Goal: Information Seeking & Learning: Compare options

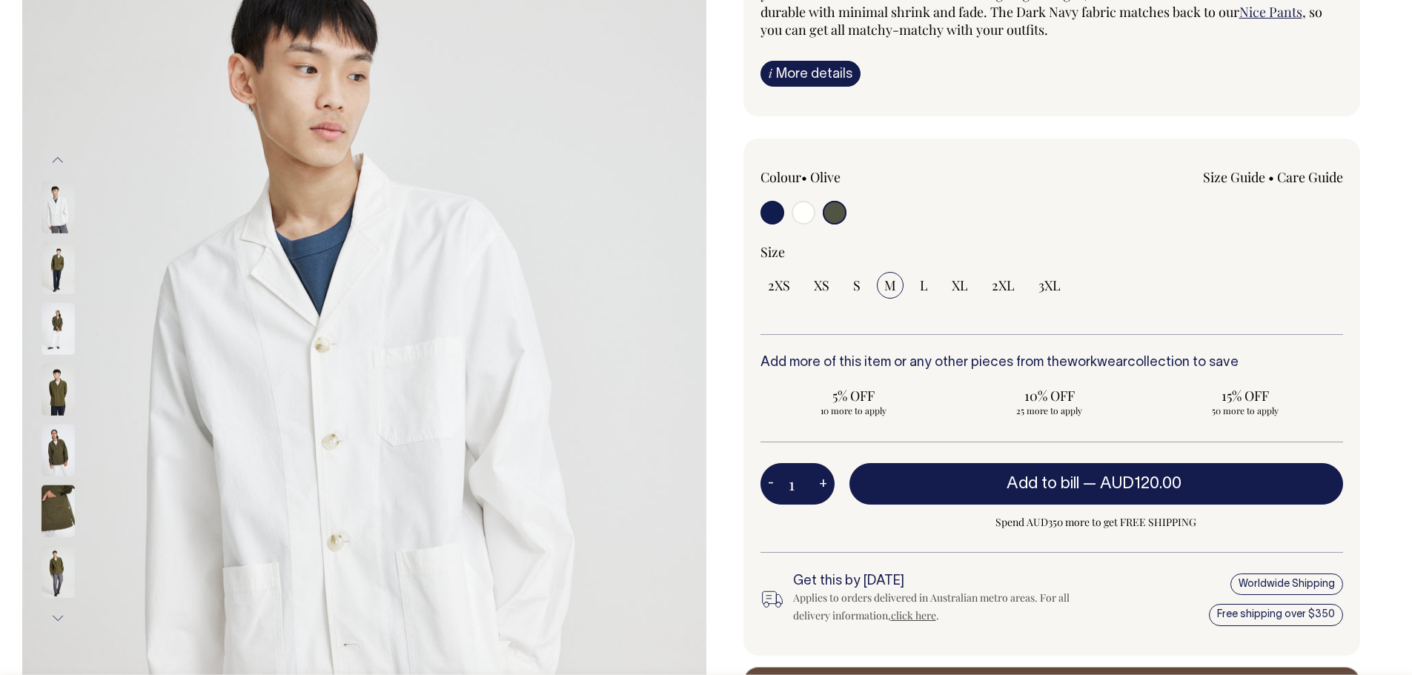
click at [775, 216] on input "radio" at bounding box center [772, 213] width 24 height 24
radio input "true"
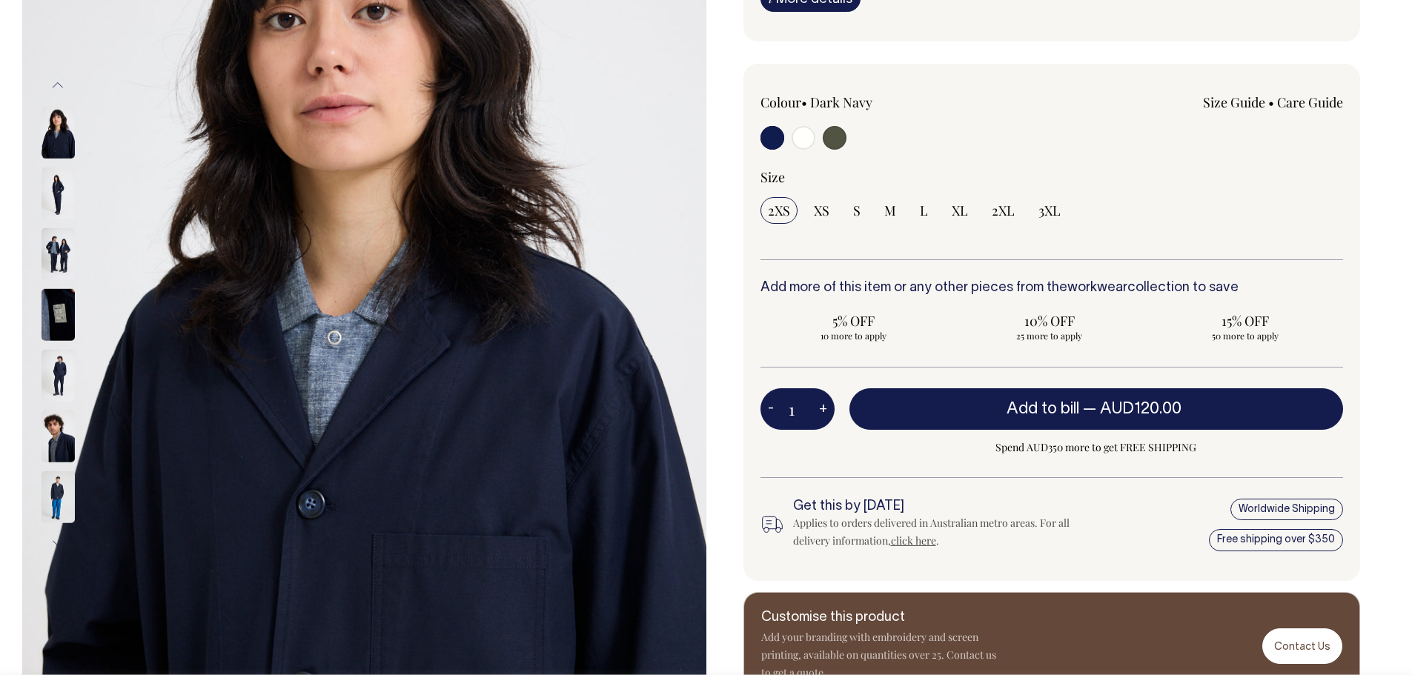
scroll to position [296, 0]
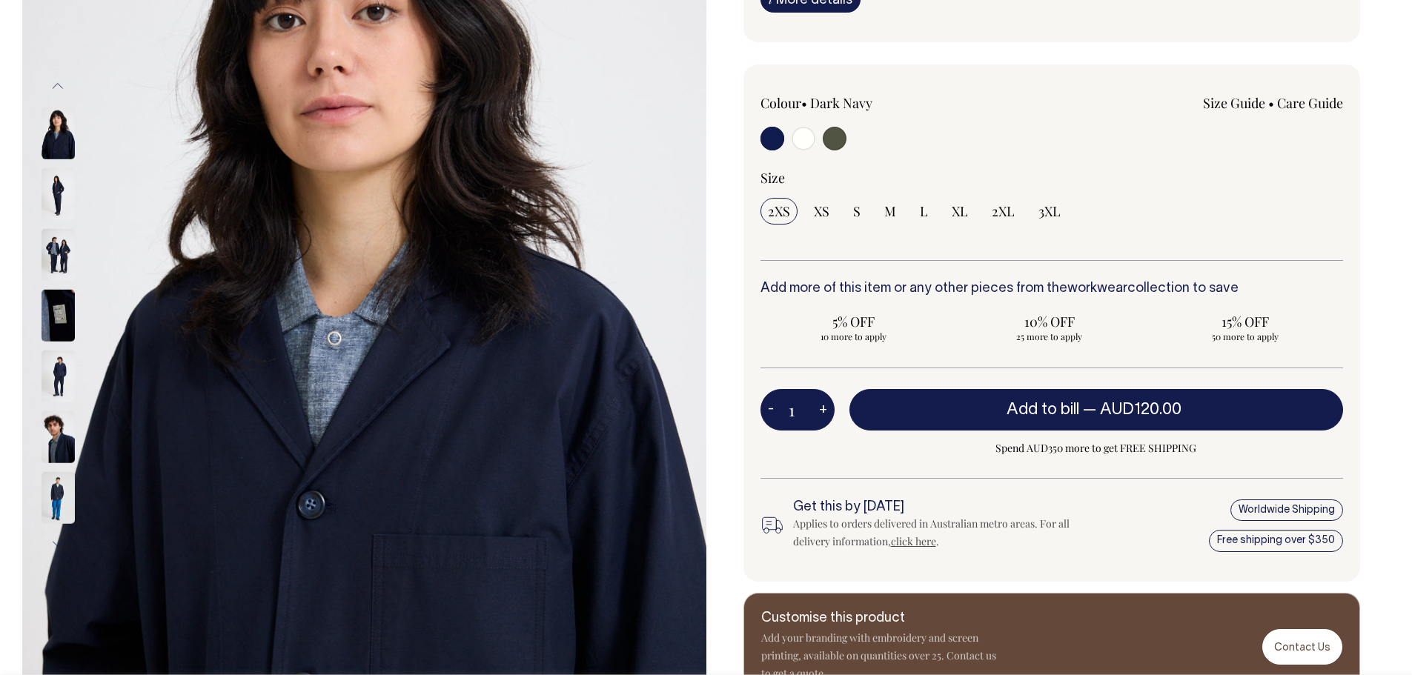
click at [956, 214] on span "XL" at bounding box center [960, 211] width 16 height 18
click at [956, 214] on input "XL" at bounding box center [959, 211] width 31 height 27
radio input "true"
select select "XL"
click at [800, 141] on input "radio" at bounding box center [804, 139] width 24 height 24
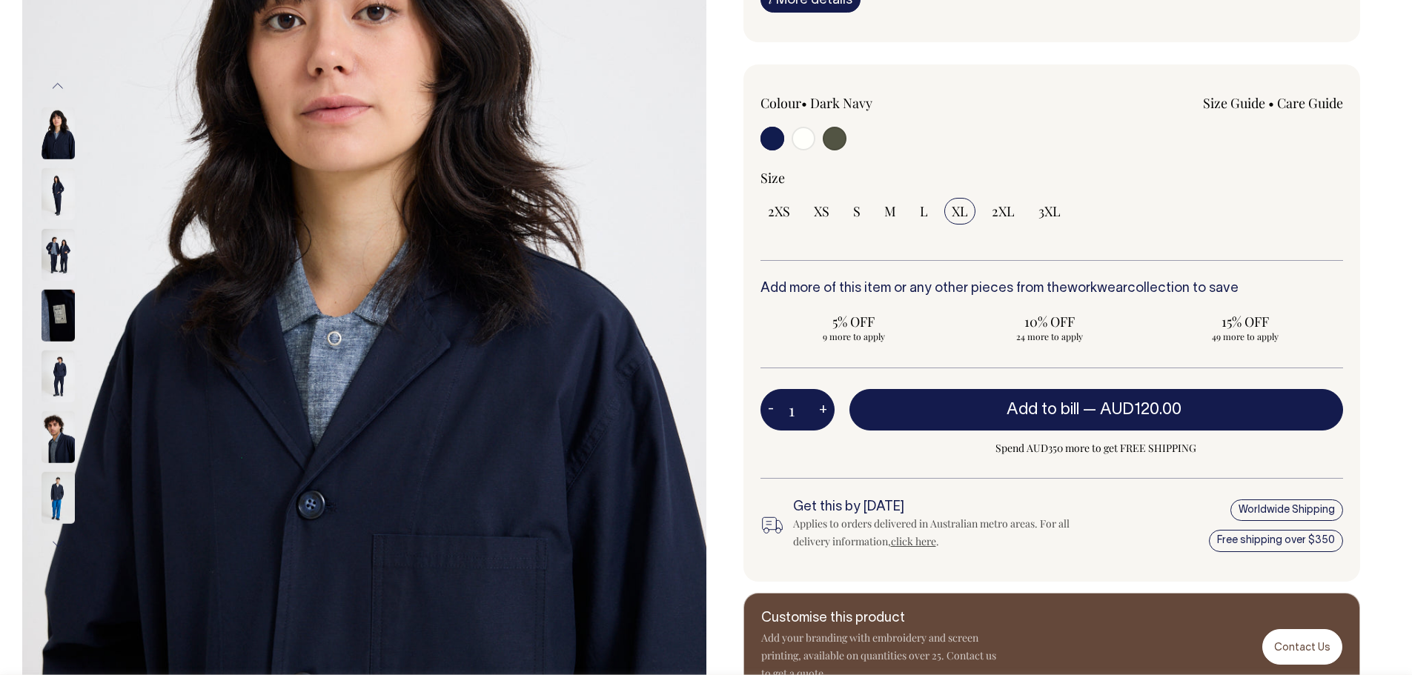
radio input "true"
select select "Off-White"
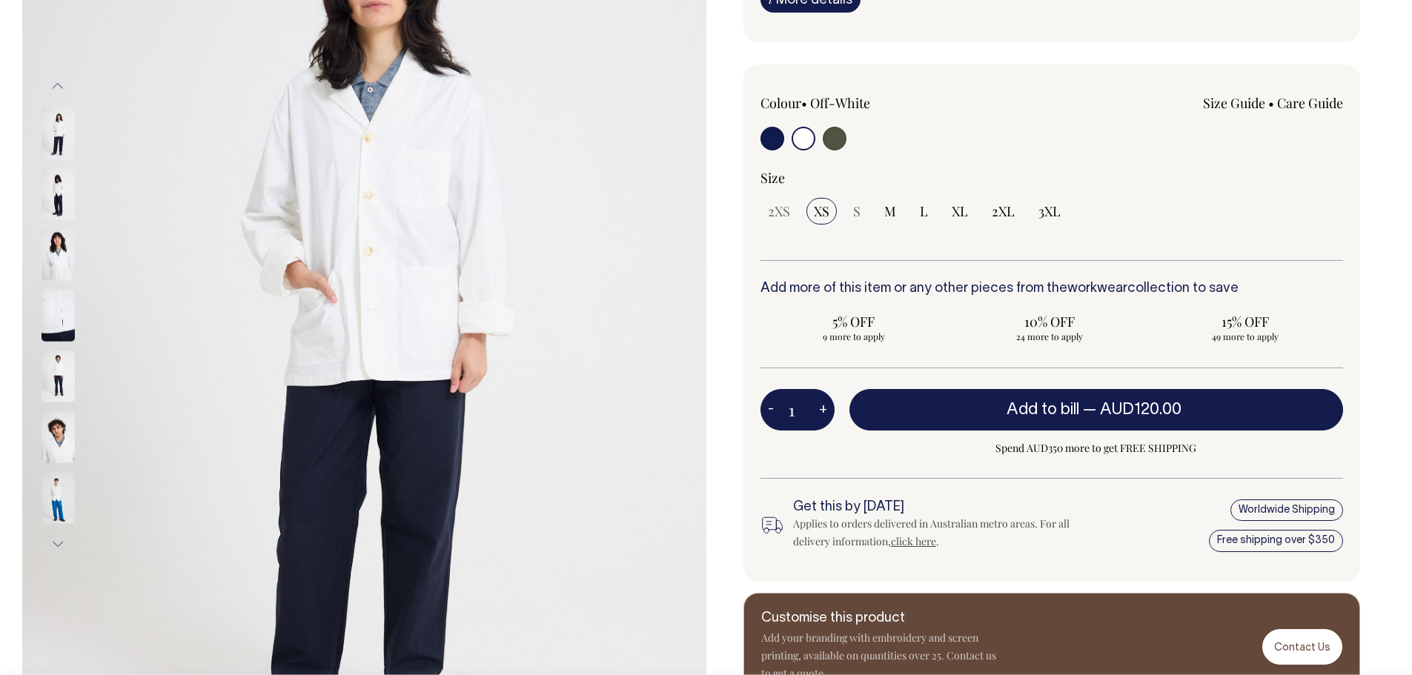
click at [838, 139] on input "radio" at bounding box center [835, 139] width 24 height 24
radio input "true"
select select "Olive"
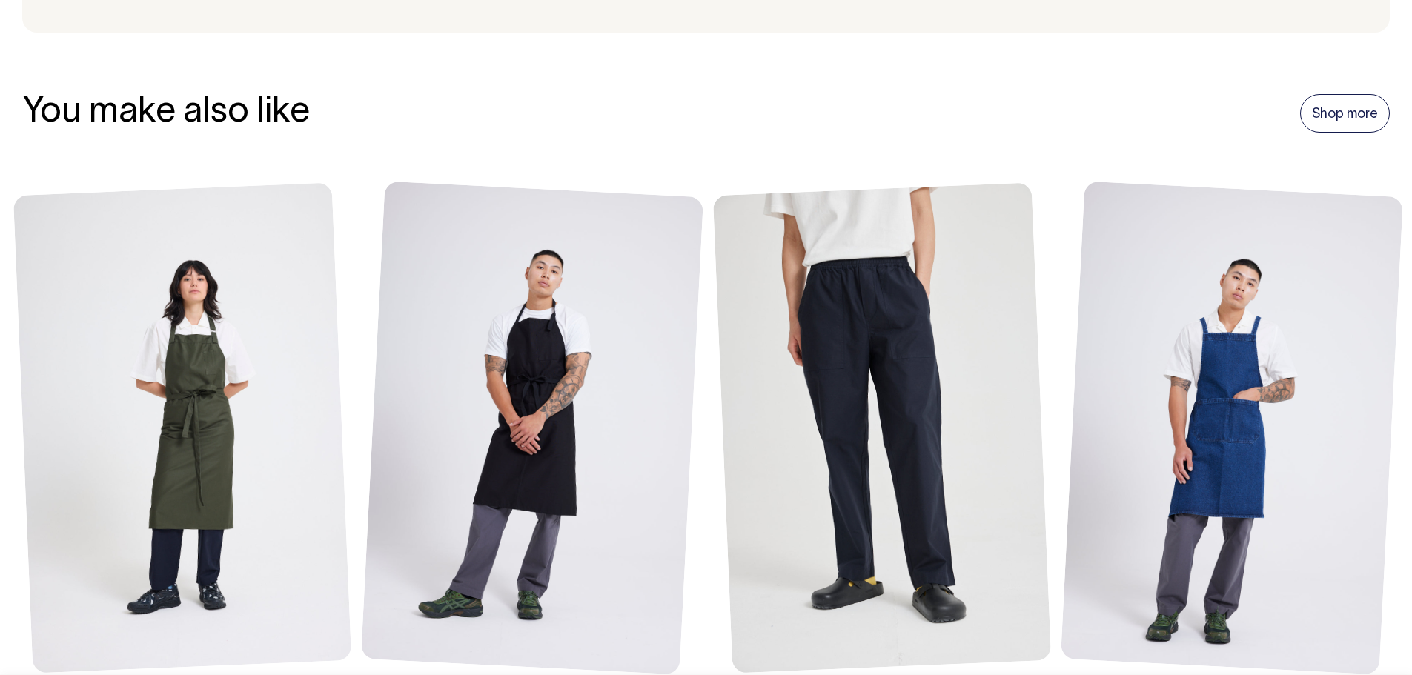
scroll to position [1705, 0]
click at [924, 458] on link at bounding box center [886, 428] width 347 height 491
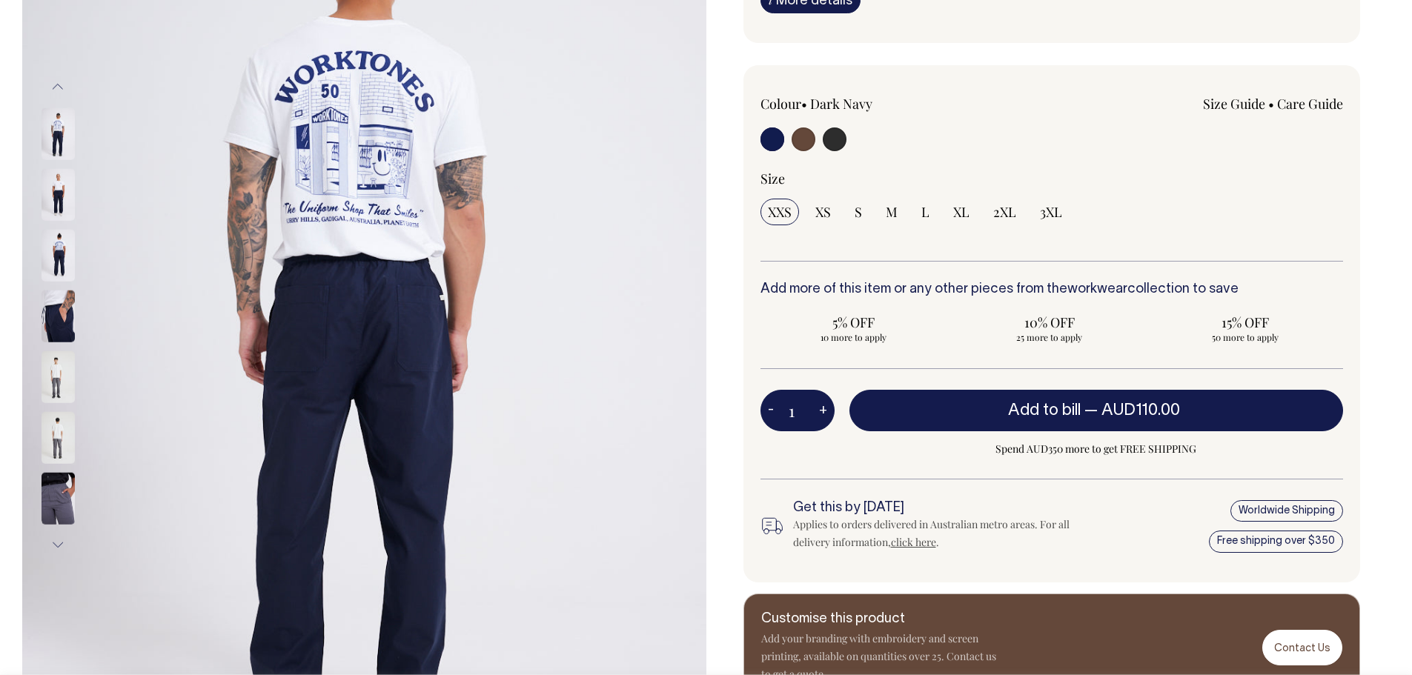
scroll to position [296, 0]
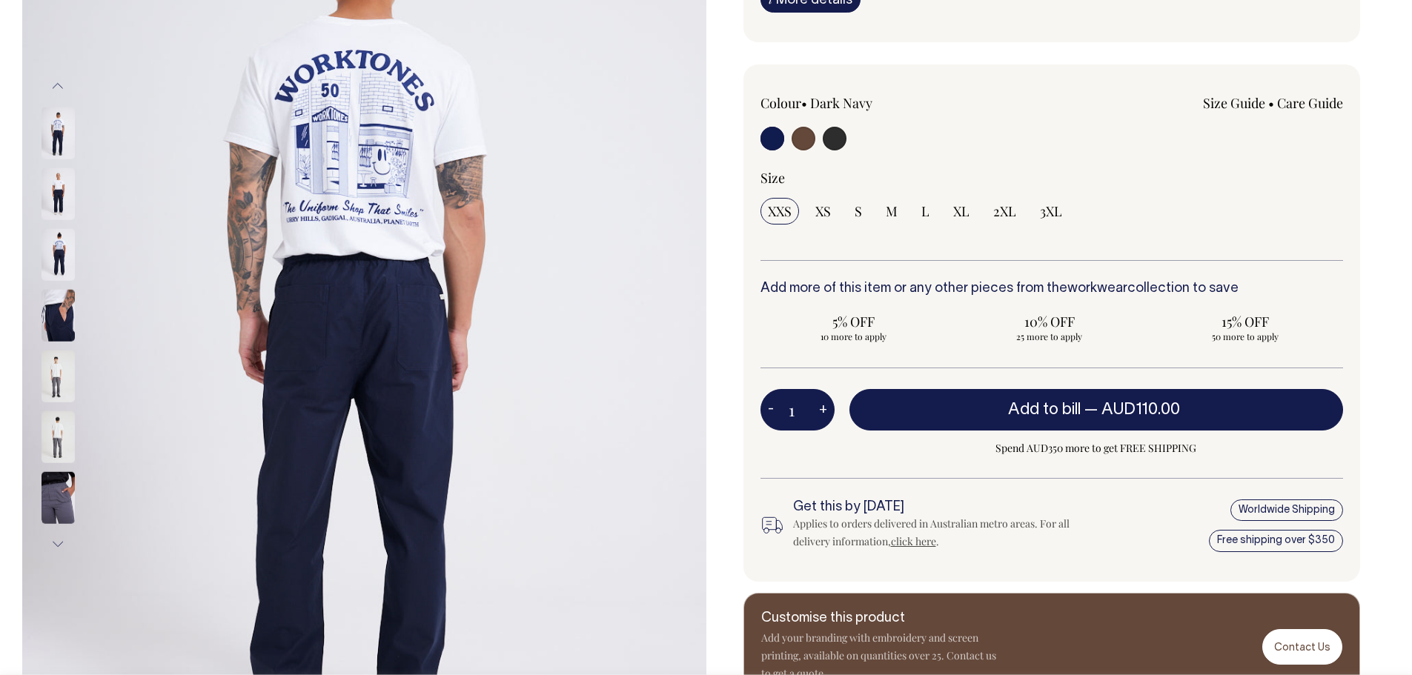
click at [806, 130] on input "radio" at bounding box center [804, 139] width 24 height 24
radio input "true"
radio input "false"
radio input "true"
select select "Chocolate"
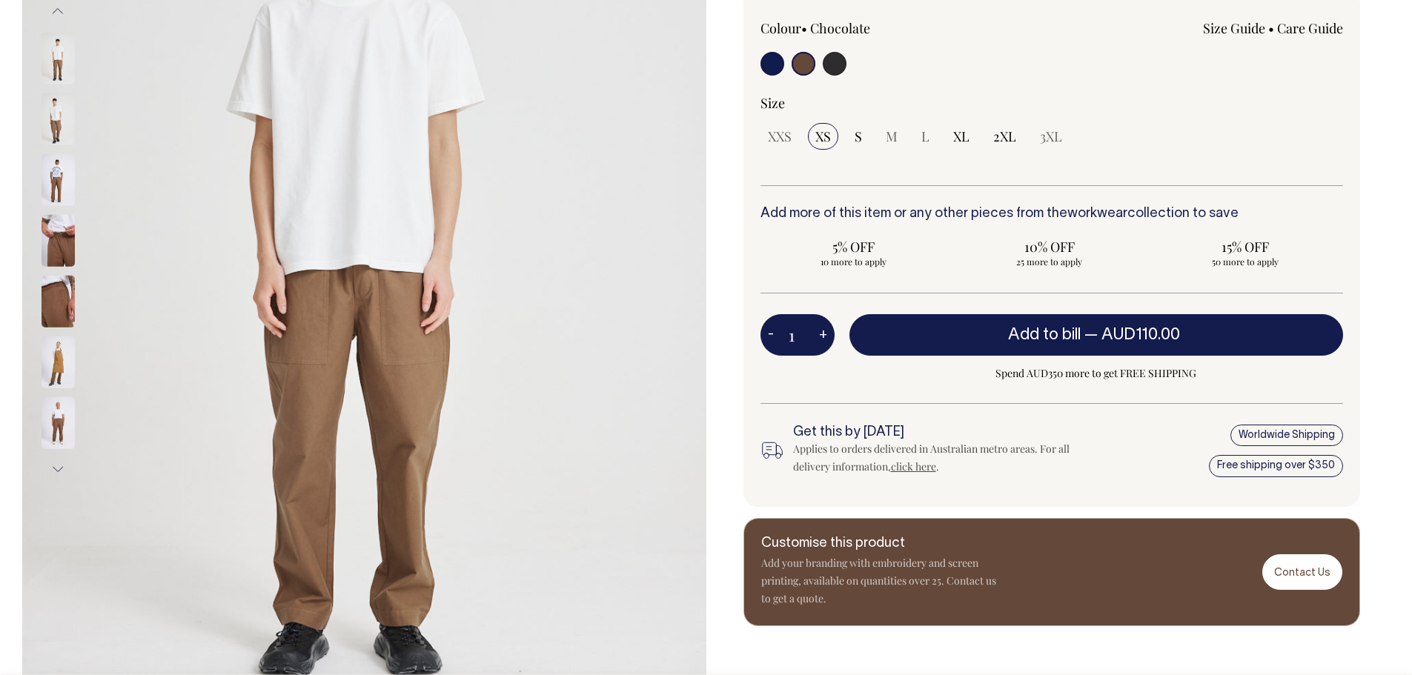
scroll to position [371, 0]
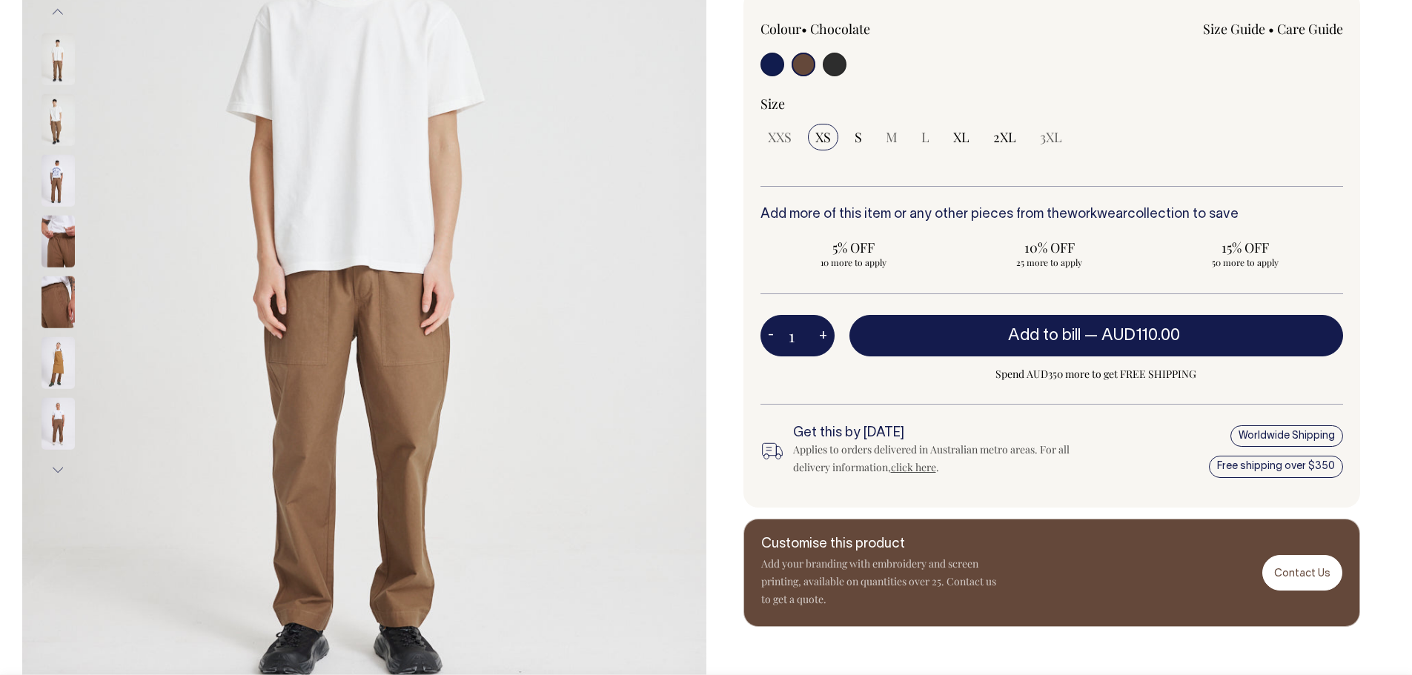
click at [829, 62] on input "radio" at bounding box center [835, 65] width 24 height 24
radio input "true"
select select "Charcoal"
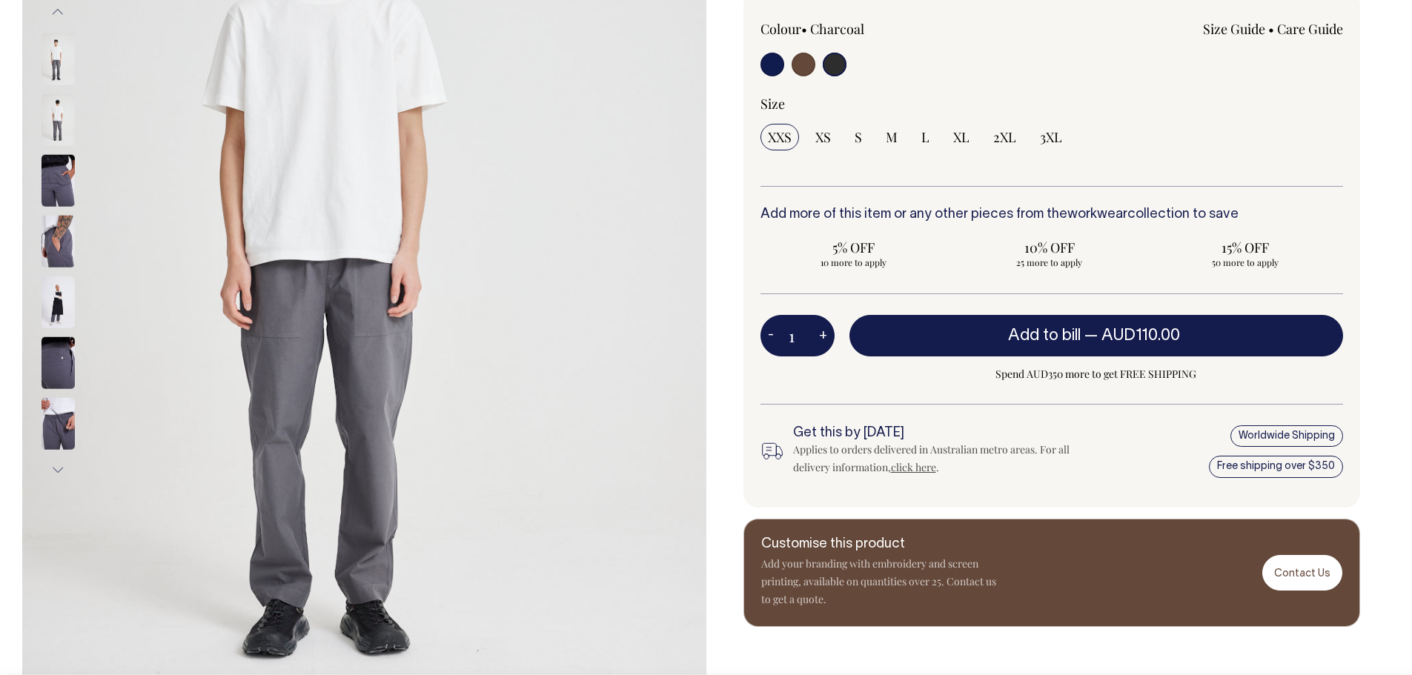
click at [772, 63] on input "radio" at bounding box center [772, 65] width 24 height 24
radio input "true"
select select "Dark Navy"
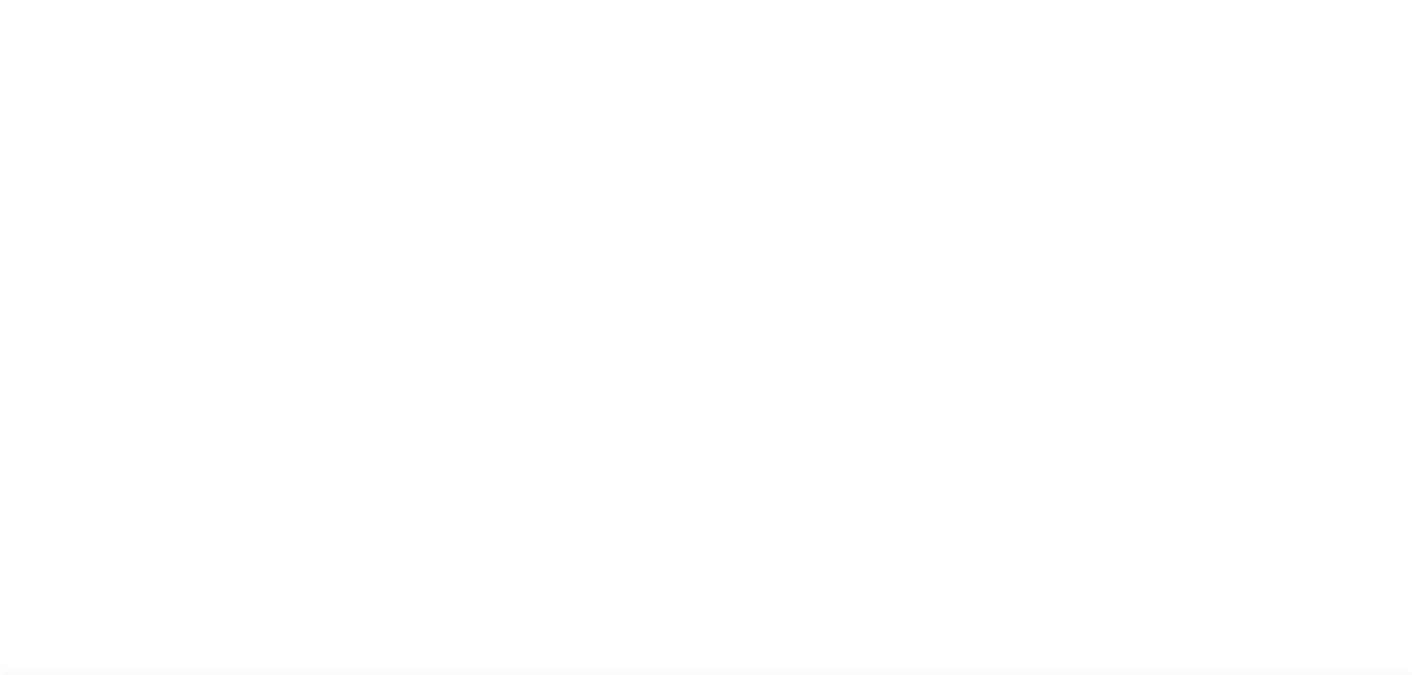
radio input "true"
select select "Olive"
